Goal: Use online tool/utility: Utilize a website feature to perform a specific function

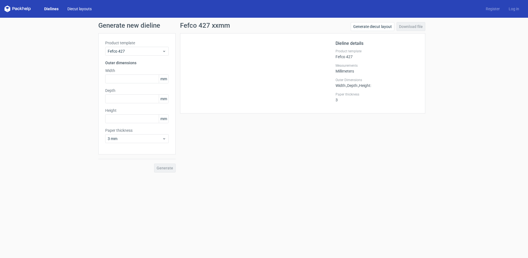
click at [75, 8] on link "Diecut layouts" at bounding box center [79, 9] width 33 height 6
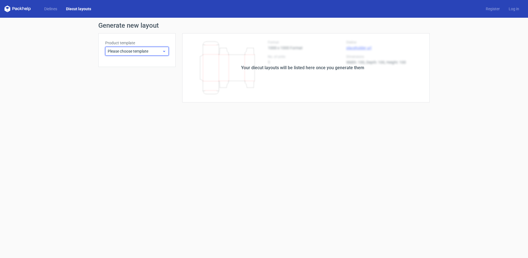
click at [143, 51] on span "Please choose template" at bounding box center [135, 51] width 54 height 6
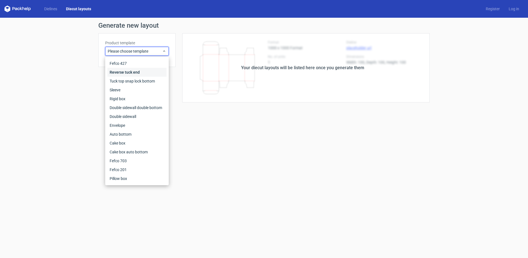
click at [144, 68] on div "Reverse tuck end" at bounding box center [136, 72] width 59 height 9
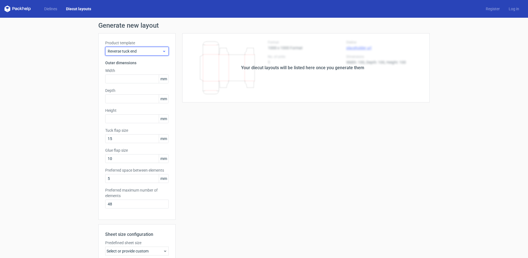
click at [140, 51] on span "Reverse tuck end" at bounding box center [135, 51] width 54 height 6
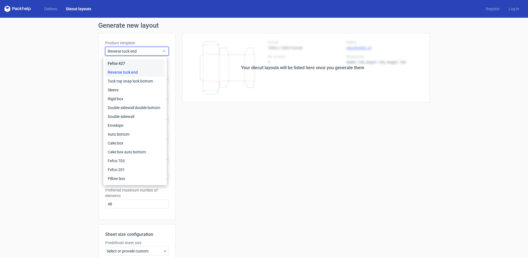
click at [134, 63] on div "Fefco 427" at bounding box center [135, 63] width 59 height 9
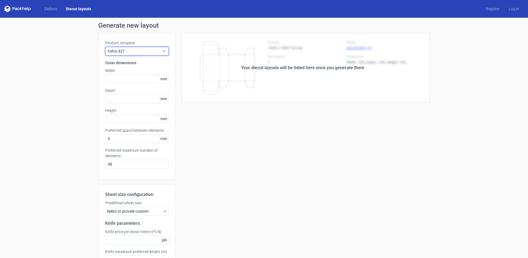
click at [140, 50] on span "Fefco 427" at bounding box center [135, 51] width 54 height 6
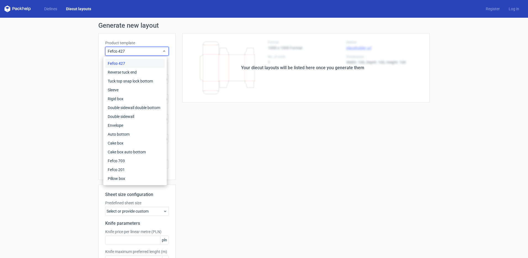
click at [332, 150] on div "Your diecut layouts will be listed here once you generate them Height Depth Wid…" at bounding box center [303, 163] width 254 height 260
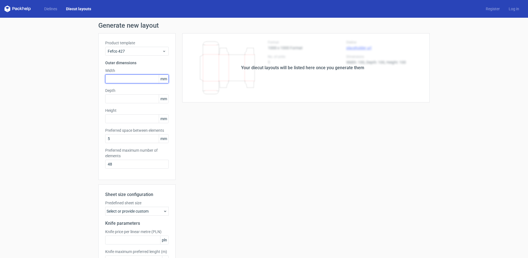
click at [126, 81] on input "text" at bounding box center [137, 78] width 64 height 9
type input "10"
click at [125, 99] on div "Depth mm" at bounding box center [137, 95] width 64 height 15
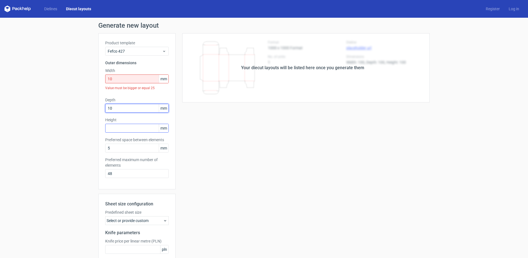
type input "10"
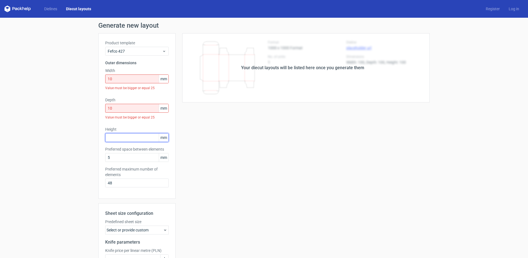
click at [119, 132] on div "Height mm" at bounding box center [137, 133] width 64 height 15
type input "10"
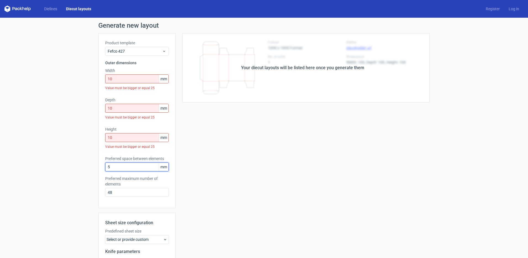
click at [116, 160] on div "Preferred space between elements 5 mm" at bounding box center [137, 163] width 64 height 15
click at [115, 80] on input "10" at bounding box center [137, 78] width 64 height 9
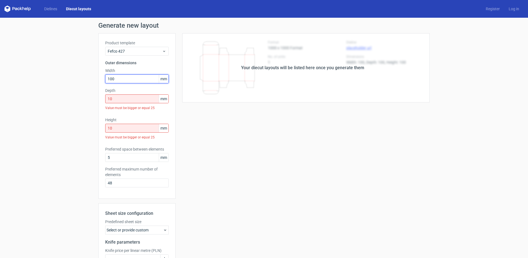
type input "100"
click at [119, 96] on input "10" at bounding box center [137, 98] width 64 height 9
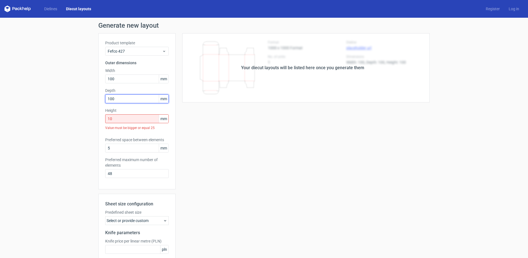
type input "100"
click at [120, 118] on input "10" at bounding box center [137, 118] width 64 height 9
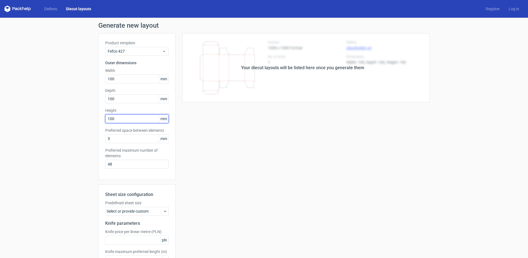
type input "100"
click at [277, 147] on div "Your diecut layouts will be listed here once you generate them Height Depth Wid…" at bounding box center [303, 163] width 254 height 260
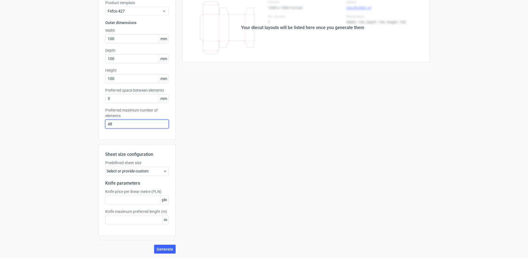
click at [121, 127] on input "48" at bounding box center [137, 123] width 64 height 9
click at [121, 99] on input "5" at bounding box center [137, 98] width 64 height 9
drag, startPoint x: 91, startPoint y: 103, endPoint x: 69, endPoint y: 106, distance: 22.0
click at [69, 106] on div "Generate new layout Product template Fefco 427 Outer dimensions Width 100 mm De…" at bounding box center [264, 118] width 528 height 280
click at [120, 125] on input "48" at bounding box center [137, 123] width 64 height 9
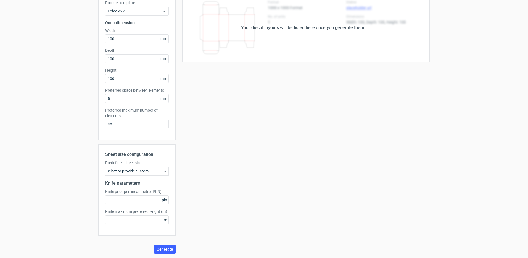
click at [257, 126] on div "Your diecut layouts will be listed here once you generate them Height Depth Wid…" at bounding box center [303, 123] width 254 height 260
click at [165, 250] on span "Generate" at bounding box center [165, 249] width 17 height 4
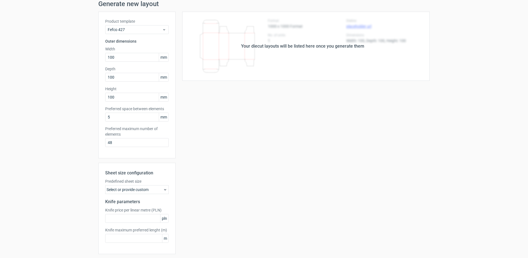
scroll to position [0, 0]
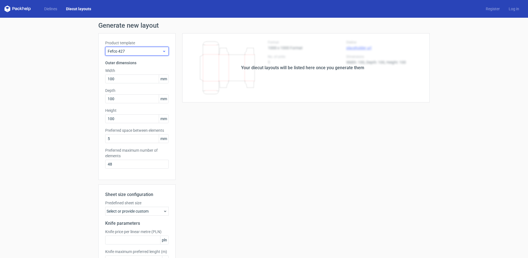
click at [132, 50] on span "Fefco 427" at bounding box center [135, 51] width 54 height 6
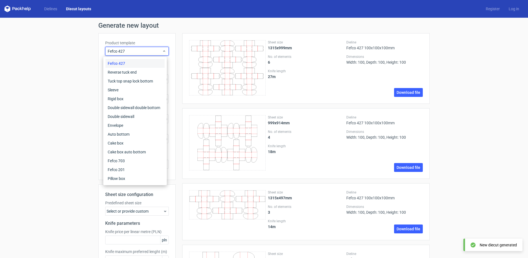
click at [48, 97] on div "Generate new layout Product template Fefco 427 Outer dimensions Width 100 mm De…" at bounding box center [264, 201] width 528 height 367
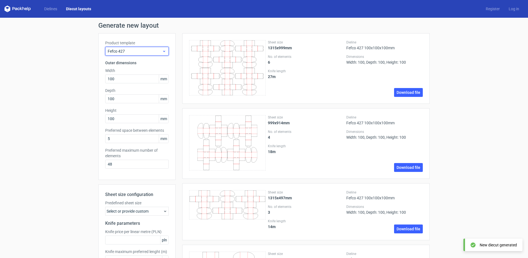
click at [133, 49] on span "Fefco 427" at bounding box center [135, 51] width 54 height 6
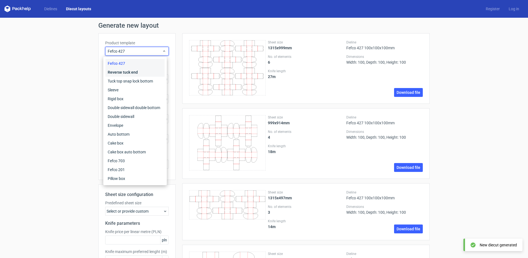
click at [128, 71] on div "Reverse tuck end" at bounding box center [135, 72] width 59 height 9
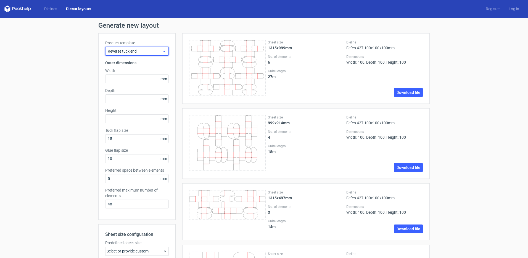
click at [132, 51] on span "Reverse tuck end" at bounding box center [135, 51] width 54 height 6
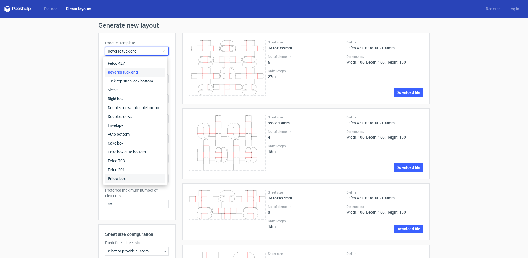
click at [130, 177] on div "Pillow box" at bounding box center [135, 178] width 59 height 9
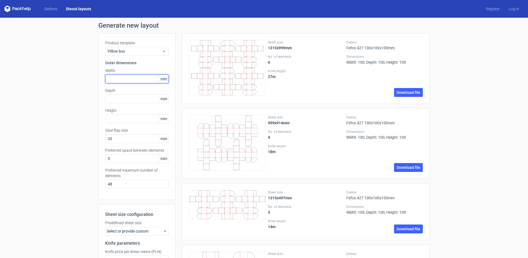
click at [117, 75] on input "text" at bounding box center [137, 78] width 64 height 9
type input "50"
click at [119, 97] on input "text" at bounding box center [137, 98] width 64 height 9
type input "50"
click at [117, 118] on input "text" at bounding box center [137, 118] width 64 height 9
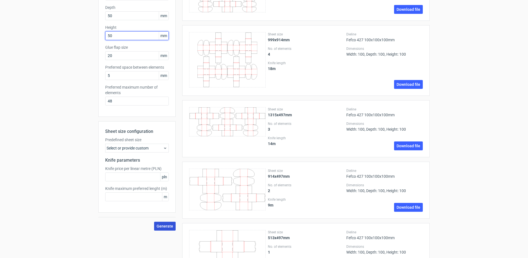
type input "50"
click at [157, 227] on span "Generate" at bounding box center [165, 226] width 17 height 4
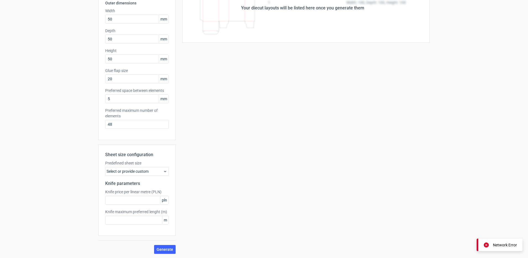
scroll to position [60, 0]
click at [144, 170] on div "Select or provide custom" at bounding box center [137, 170] width 64 height 9
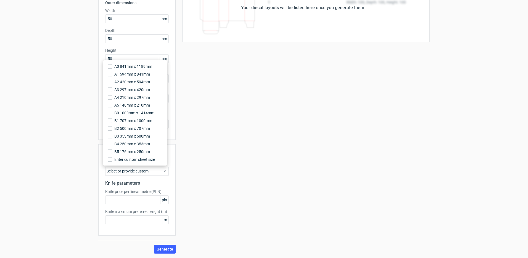
drag, startPoint x: 240, startPoint y: 191, endPoint x: 160, endPoint y: 229, distance: 87.8
click at [239, 191] on div "Your diecut layouts will be listed here once you generate them Height Depth Wid…" at bounding box center [303, 113] width 254 height 280
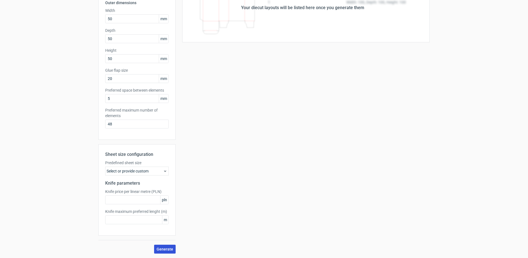
click at [157, 248] on span "Generate" at bounding box center [165, 249] width 17 height 4
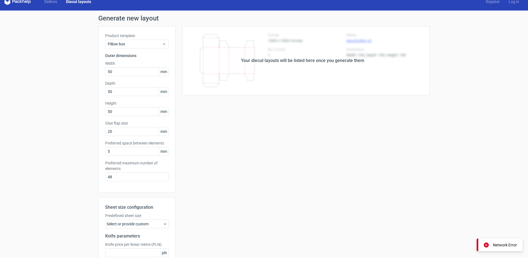
scroll to position [0, 0]
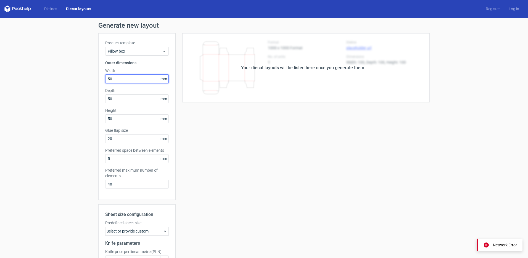
click at [127, 78] on input "50" at bounding box center [137, 78] width 64 height 9
type input "500"
click at [119, 101] on input "50" at bounding box center [137, 98] width 64 height 9
type input "500"
click at [120, 120] on input "50" at bounding box center [137, 118] width 64 height 9
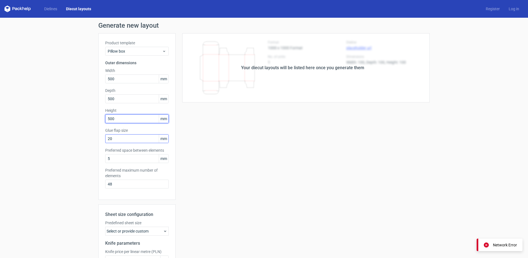
type input "500"
click at [127, 138] on input "20" at bounding box center [137, 138] width 64 height 9
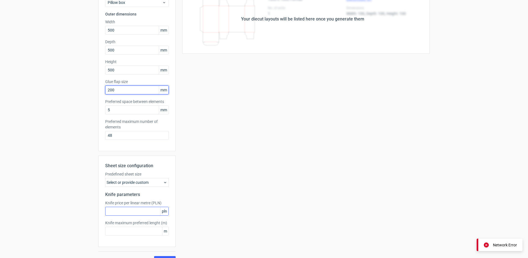
scroll to position [60, 0]
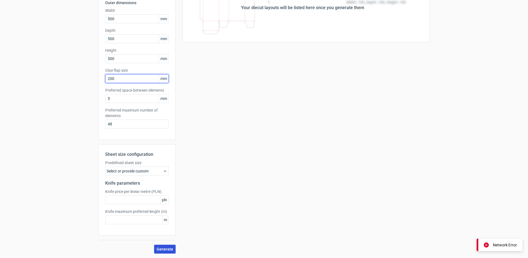
type input "200"
click at [164, 250] on span "Generate" at bounding box center [165, 249] width 17 height 4
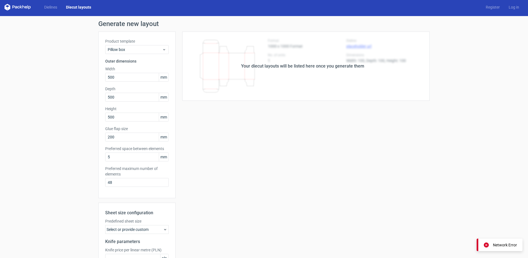
scroll to position [0, 0]
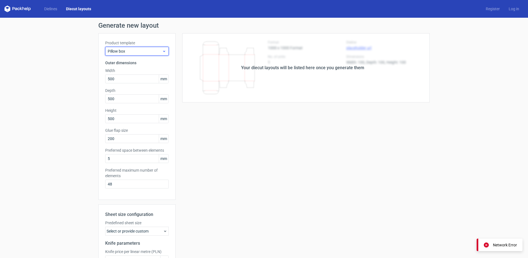
click at [130, 51] on span "Pillow box" at bounding box center [135, 51] width 54 height 6
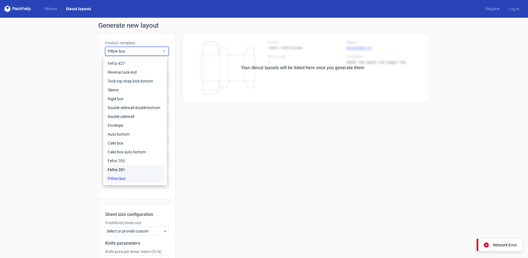
click at [128, 168] on div "Fefco 201" at bounding box center [135, 169] width 59 height 9
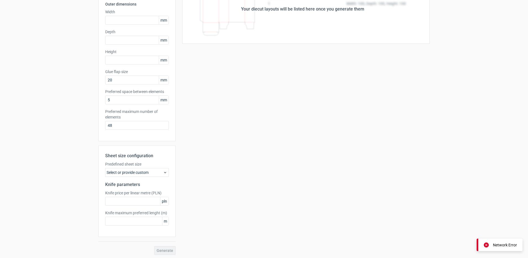
scroll to position [60, 0]
click at [131, 172] on div "Select or provide custom" at bounding box center [137, 170] width 64 height 9
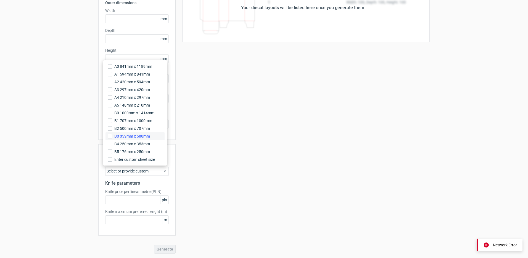
click at [136, 134] on span "B3 353mm x 500mm" at bounding box center [132, 136] width 36 height 6
click at [112, 134] on input "B3 353mm x 500mm" at bounding box center [110, 136] width 4 height 4
click at [215, 217] on div "Your diecut layouts will be listed here once you generate them Height Depth Wid…" at bounding box center [303, 113] width 254 height 280
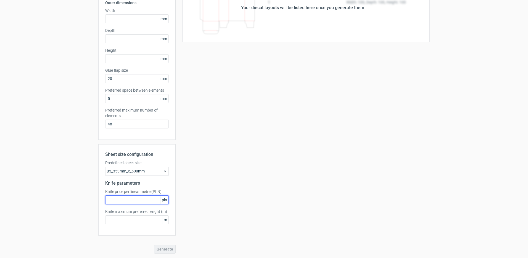
click at [142, 198] on input "text" at bounding box center [137, 199] width 64 height 9
click at [138, 217] on input "text" at bounding box center [137, 219] width 64 height 9
click at [229, 194] on div "Your diecut layouts will be listed here once you generate them Height Depth Wid…" at bounding box center [303, 113] width 254 height 280
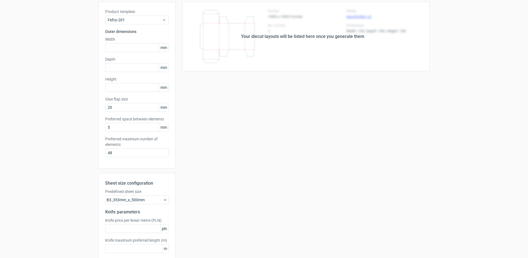
scroll to position [0, 0]
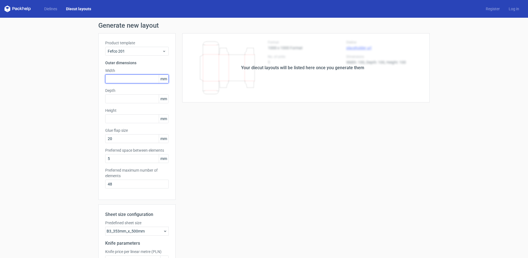
click at [119, 78] on input "text" at bounding box center [137, 78] width 64 height 9
type input "250"
click at [124, 99] on input "text" at bounding box center [137, 98] width 64 height 9
type input "250"
click at [118, 119] on input "text" at bounding box center [137, 118] width 64 height 9
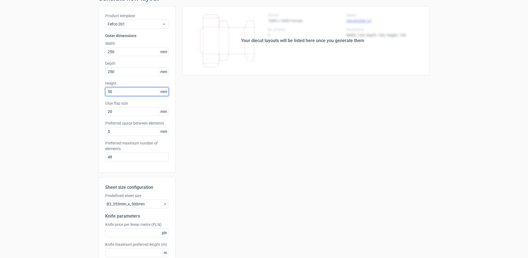
scroll to position [60, 0]
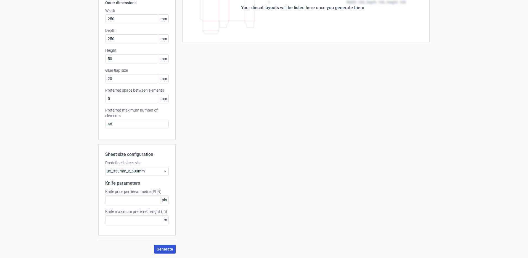
click at [162, 248] on span "Generate" at bounding box center [165, 249] width 17 height 4
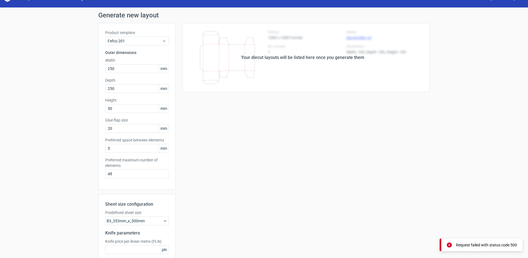
scroll to position [0, 0]
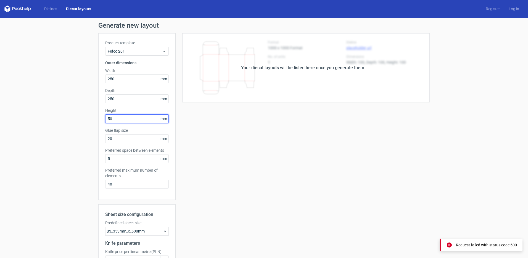
click at [117, 120] on input "50" at bounding box center [137, 118] width 64 height 9
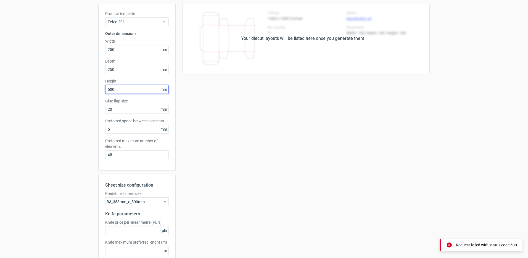
scroll to position [60, 0]
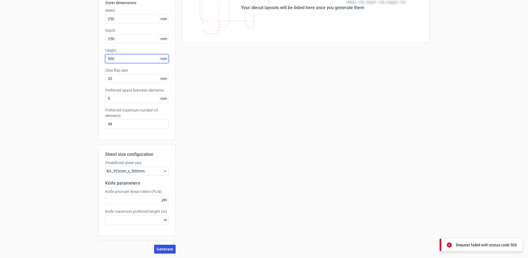
type input "500"
click at [163, 248] on span "Generate" at bounding box center [165, 249] width 17 height 4
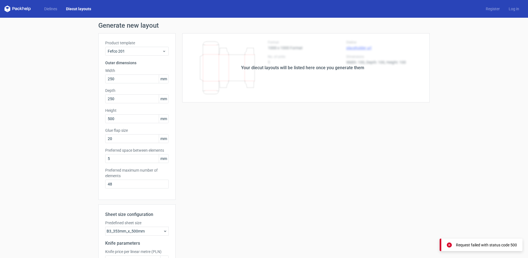
click at [247, 167] on div "Your diecut layouts will be listed here once you generate them Height Depth Wid…" at bounding box center [303, 173] width 254 height 280
click at [53, 9] on link "Dielines" at bounding box center [51, 9] width 22 height 6
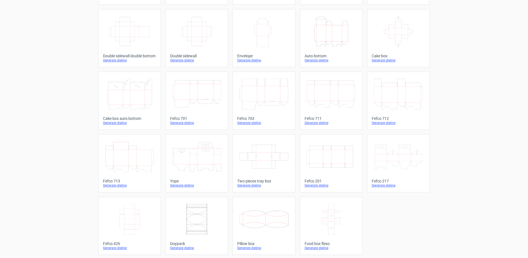
scroll to position [88, 0]
click at [322, 154] on icon "Width Depth Height" at bounding box center [331, 155] width 49 height 31
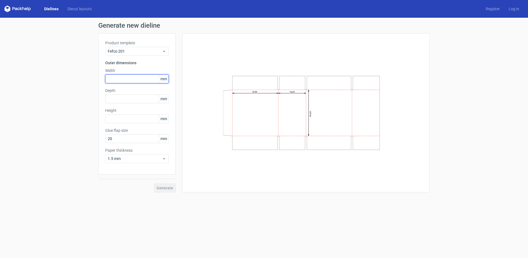
click at [130, 80] on input "text" at bounding box center [137, 78] width 64 height 9
click at [127, 97] on input "text" at bounding box center [137, 98] width 64 height 9
click at [126, 78] on input "text" at bounding box center [137, 78] width 64 height 9
type input "560"
click at [116, 100] on div "Depth mm" at bounding box center [137, 95] width 64 height 15
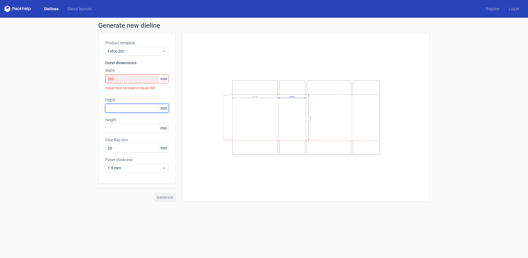
click at [117, 108] on input "text" at bounding box center [137, 108] width 64 height 9
type input "382"
click at [118, 127] on input "text" at bounding box center [137, 128] width 64 height 9
type input "230"
click at [130, 166] on span "1.5 mm" at bounding box center [135, 168] width 54 height 6
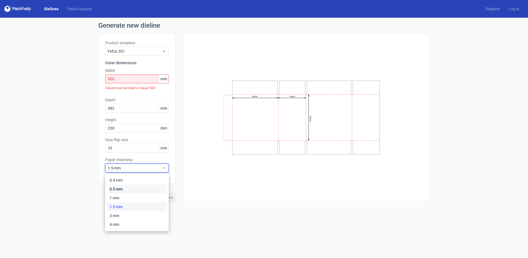
click at [126, 186] on div "0.5 mm" at bounding box center [136, 188] width 59 height 9
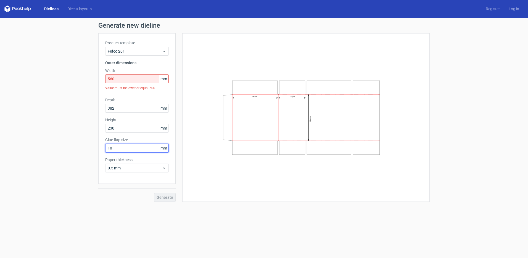
drag, startPoint x: 63, startPoint y: 150, endPoint x: 46, endPoint y: 150, distance: 17.4
click at [46, 150] on div "Generate new dieline Product template Fefco 201 Outer dimensions Width 560 mm V…" at bounding box center [264, 112] width 528 height 188
type input "2"
drag, startPoint x: 124, startPoint y: 78, endPoint x: 57, endPoint y: 90, distance: 67.0
click at [57, 90] on div "Generate new dieline Product template Fefco 201 Outer dimensions Width 560 mm V…" at bounding box center [264, 112] width 528 height 188
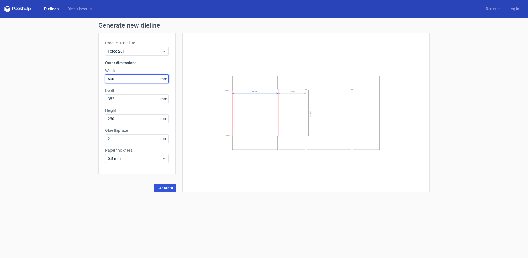
type input "500"
click at [168, 190] on span "Generate" at bounding box center [165, 188] width 17 height 4
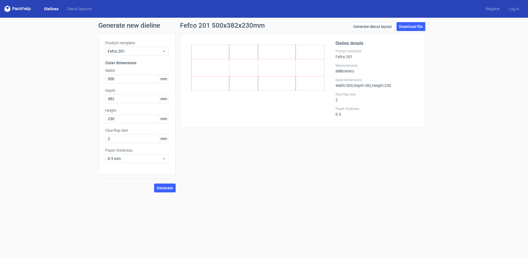
click at [46, 7] on link "Dielines" at bounding box center [51, 9] width 23 height 6
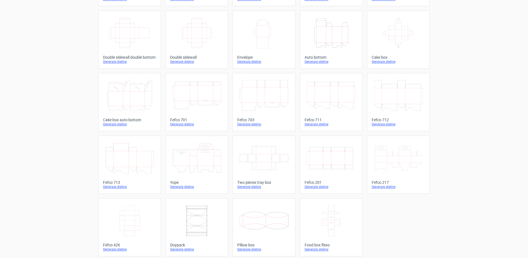
scroll to position [88, 0]
